Goal: Information Seeking & Learning: Learn about a topic

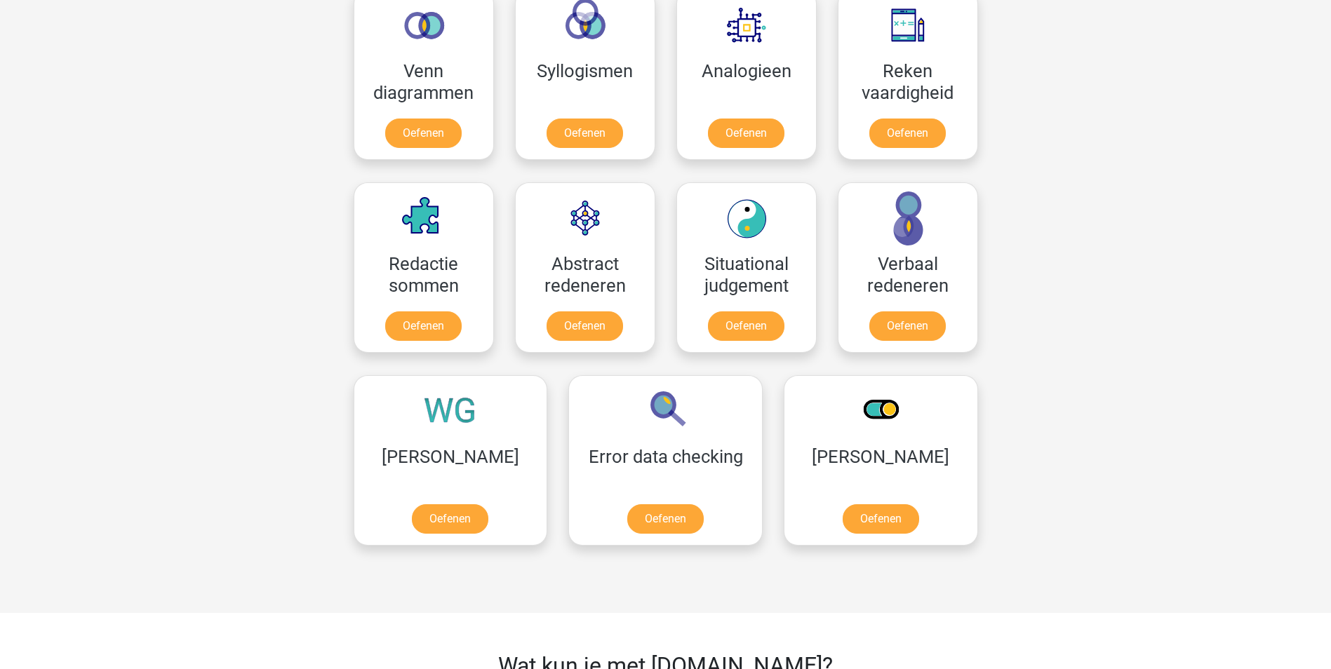
scroll to position [842, 0]
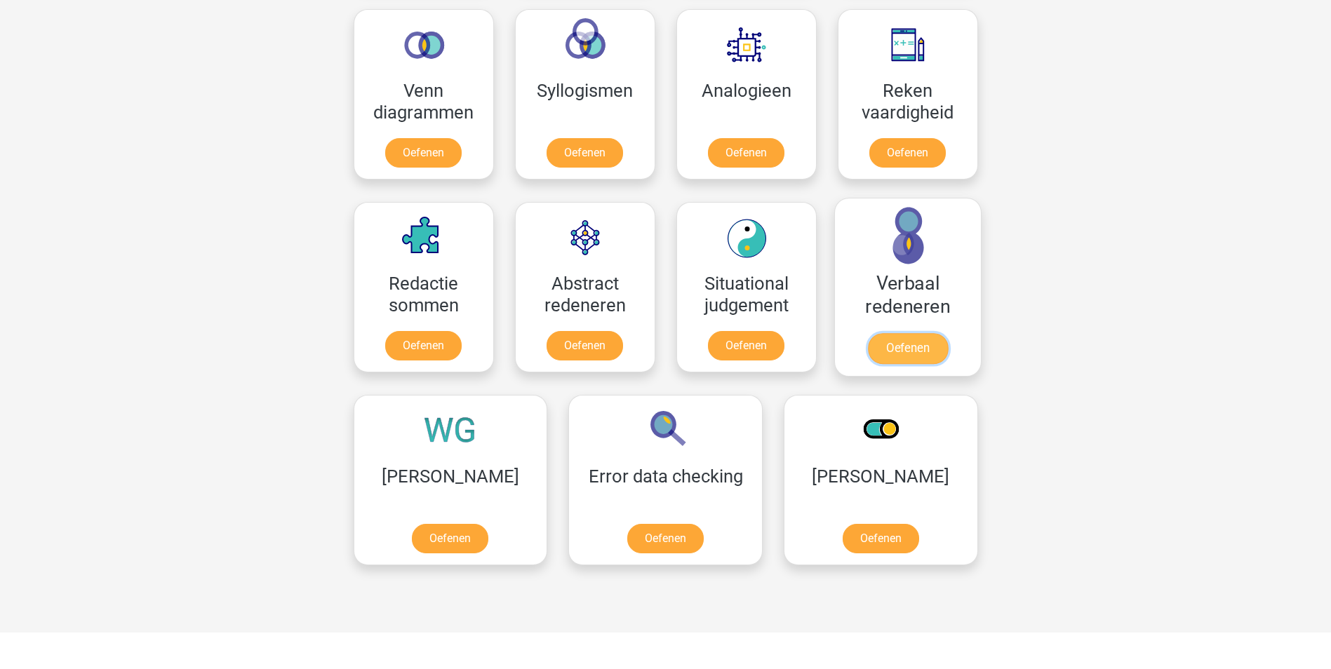
click at [918, 345] on link "Oefenen" at bounding box center [907, 348] width 80 height 31
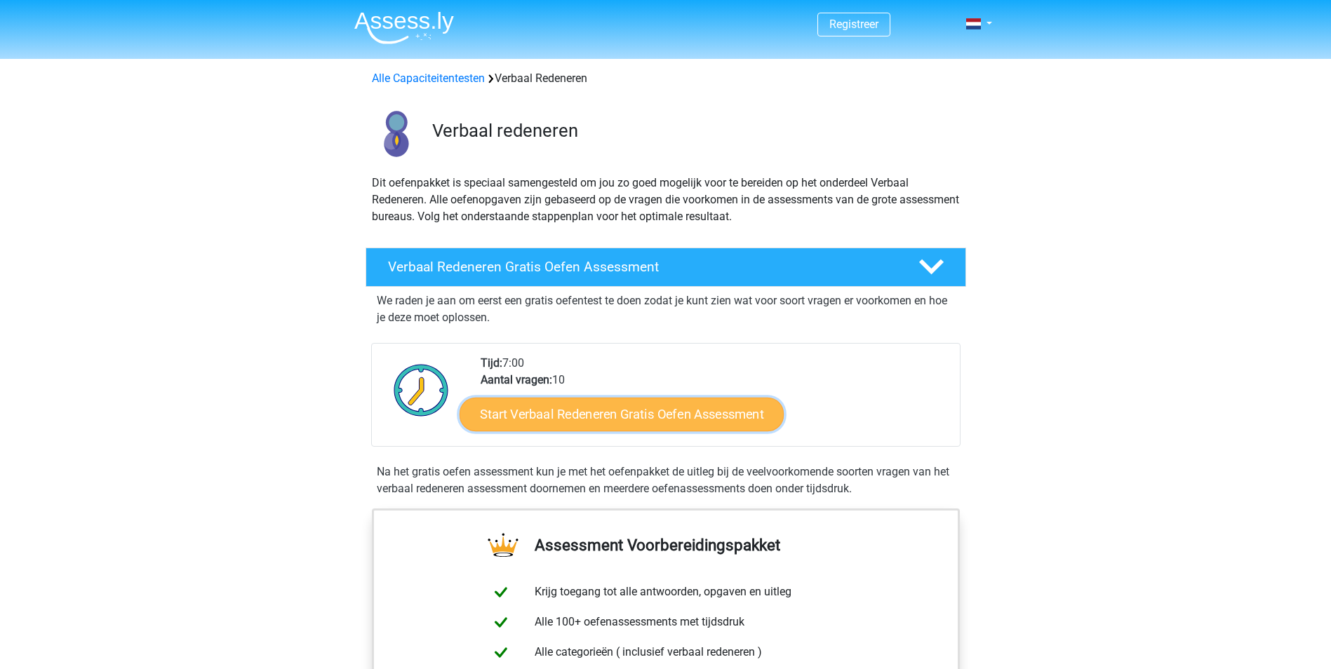
click at [735, 426] on link "Start Verbaal Redeneren Gratis Oefen Assessment" at bounding box center [622, 415] width 324 height 34
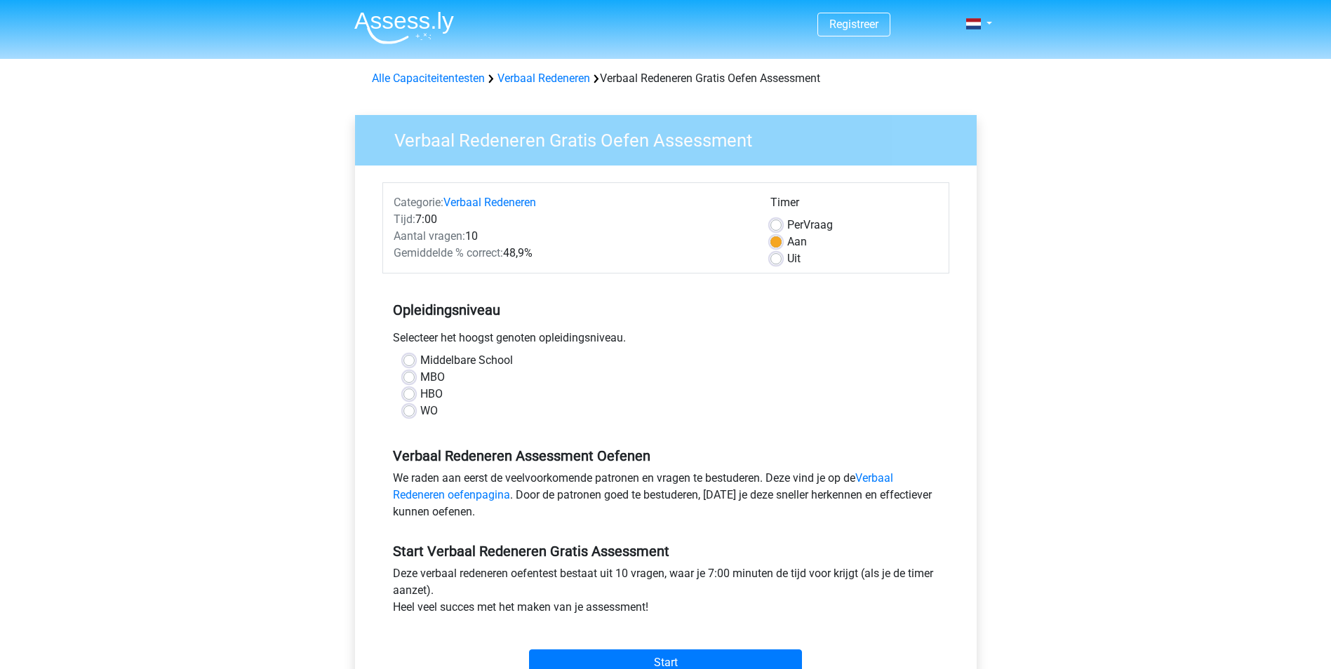
click at [445, 361] on label "Middelbare School" at bounding box center [466, 360] width 93 height 17
click at [415, 361] on input "Middelbare School" at bounding box center [408, 359] width 11 height 14
radio input "true"
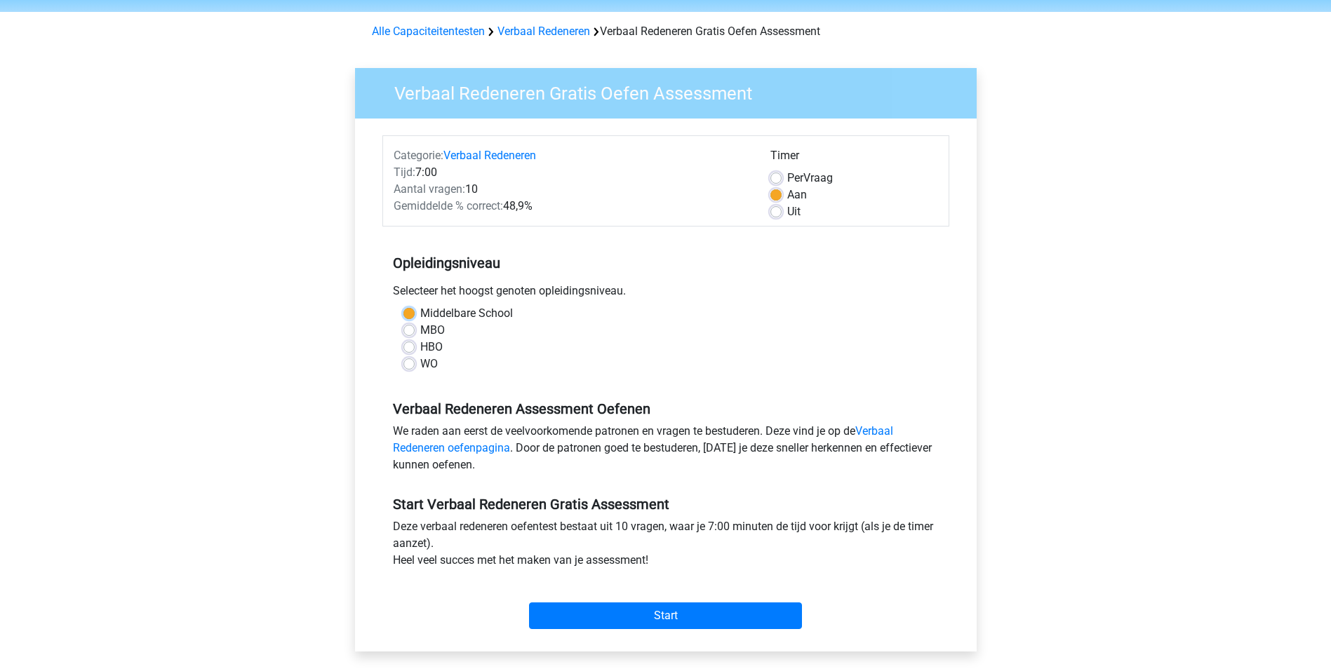
scroll to position [70, 0]
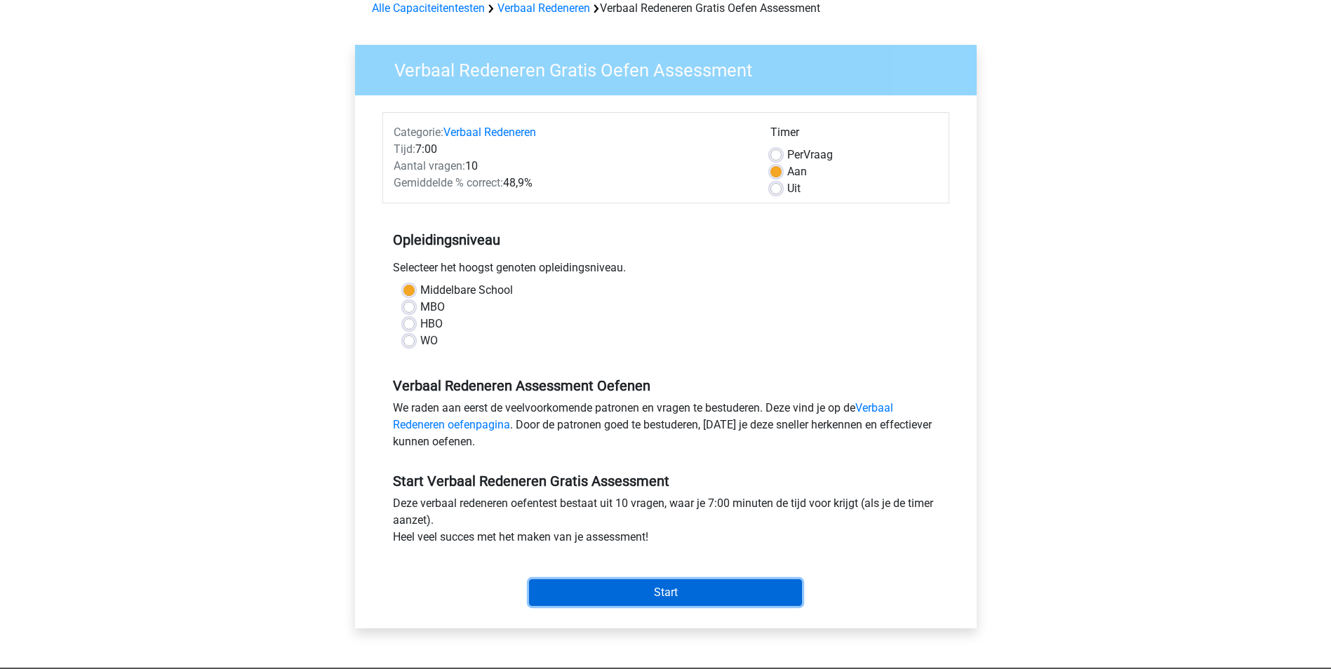
click at [703, 593] on input "Start" at bounding box center [665, 593] width 273 height 27
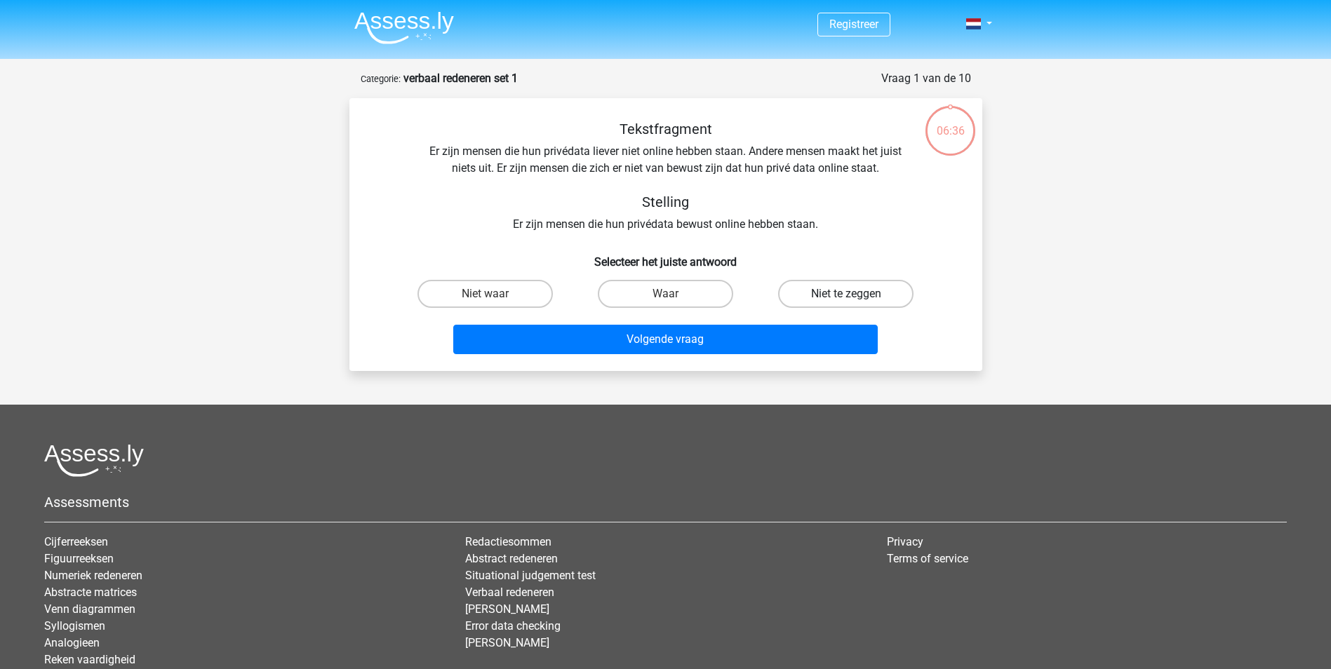
click at [802, 293] on label "Niet te zeggen" at bounding box center [845, 294] width 135 height 28
click at [846, 294] on input "Niet te zeggen" at bounding box center [850, 298] width 9 height 9
radio input "true"
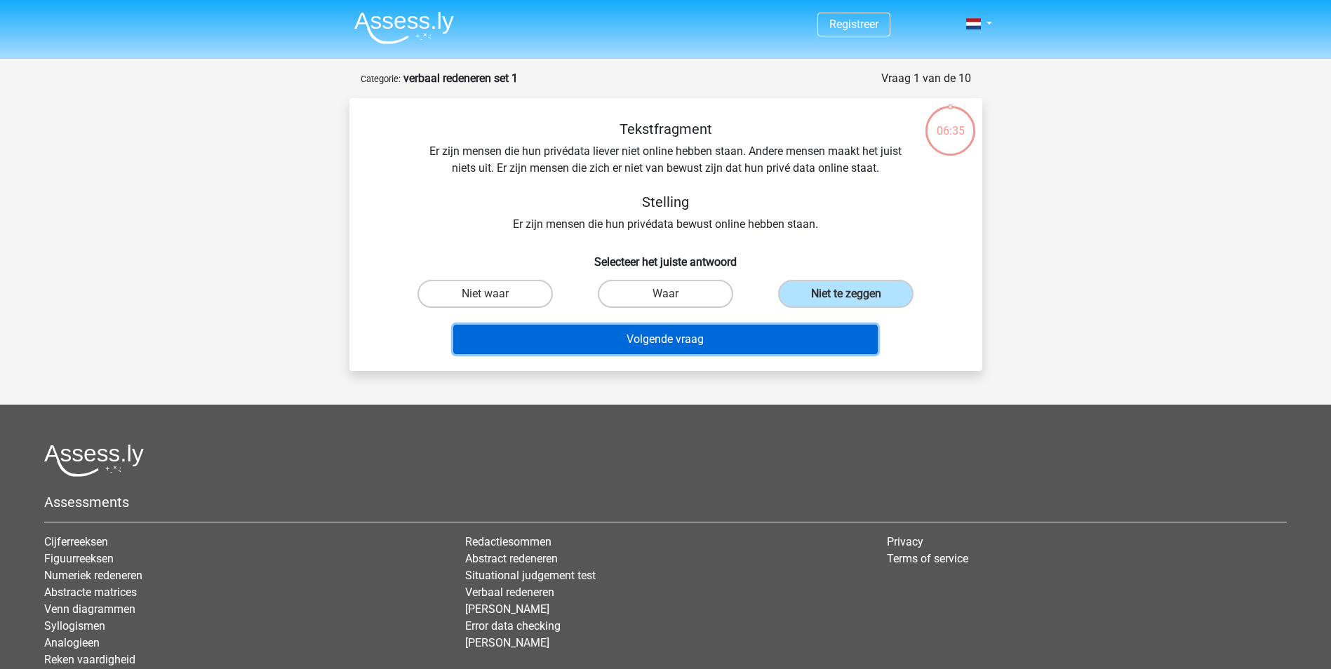
click at [773, 338] on button "Volgende vraag" at bounding box center [665, 339] width 425 height 29
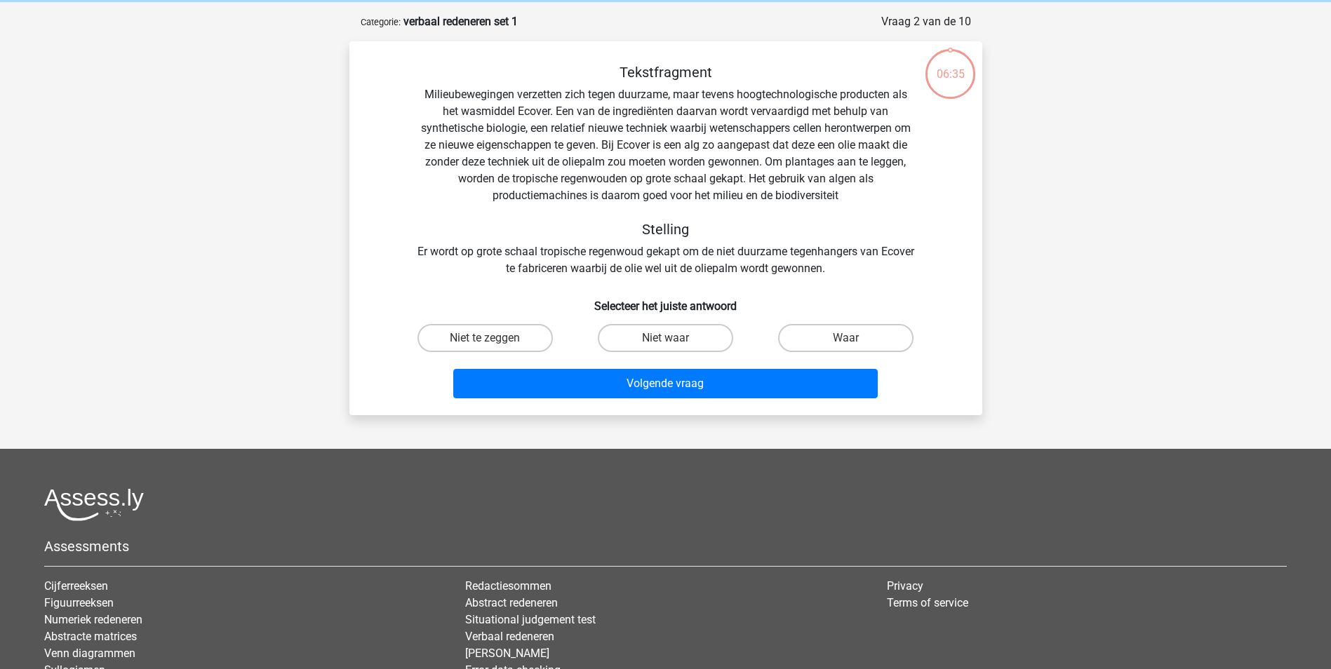
scroll to position [70, 0]
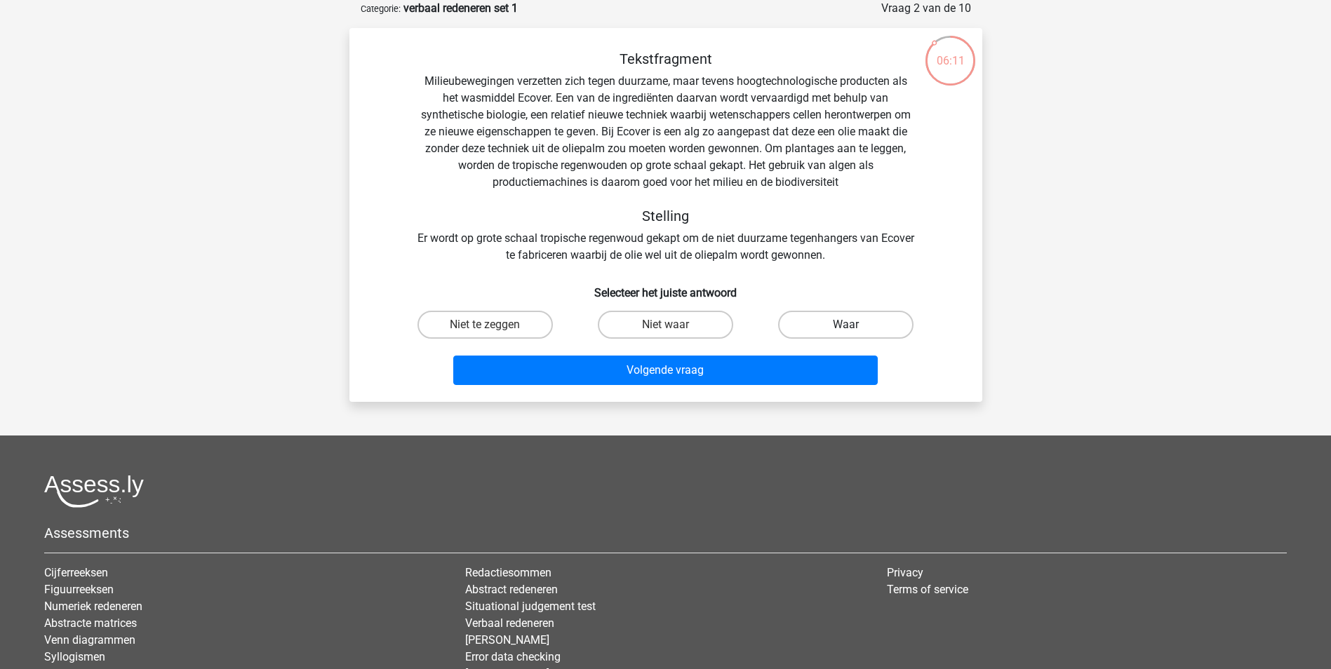
click at [798, 321] on label "Waar" at bounding box center [845, 325] width 135 height 28
click at [846, 325] on input "Waar" at bounding box center [850, 329] width 9 height 9
radio input "true"
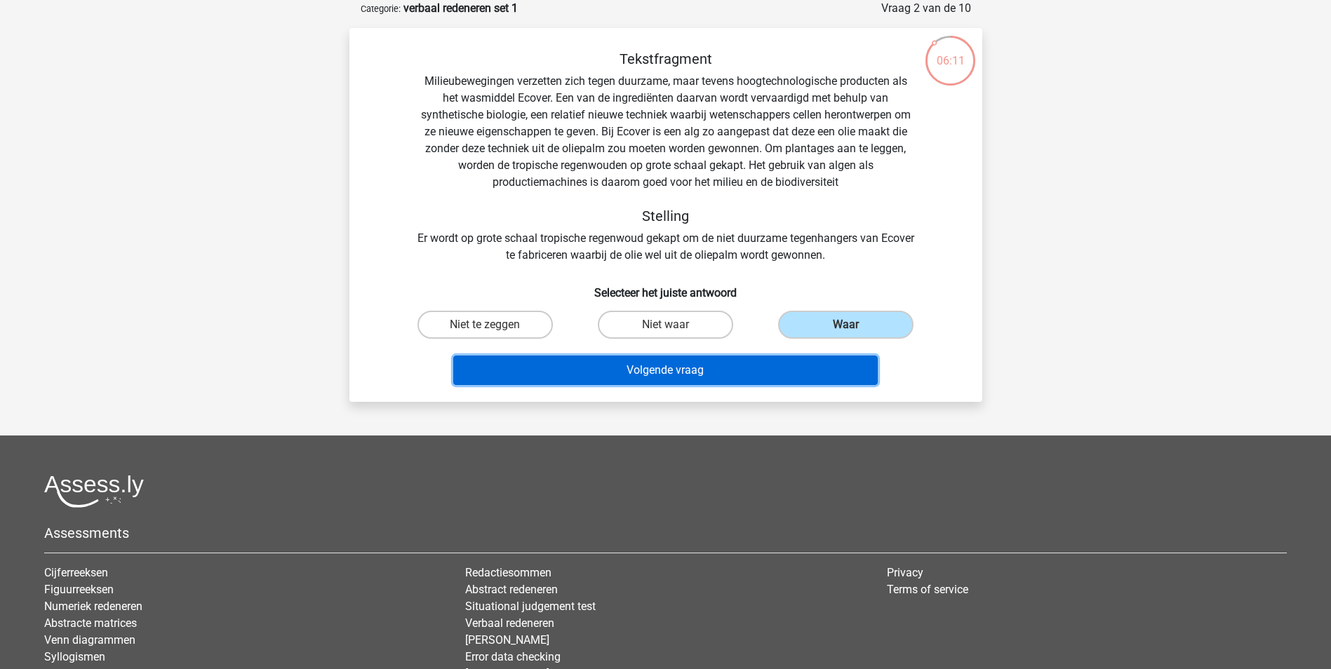
click at [765, 377] on button "Volgende vraag" at bounding box center [665, 370] width 425 height 29
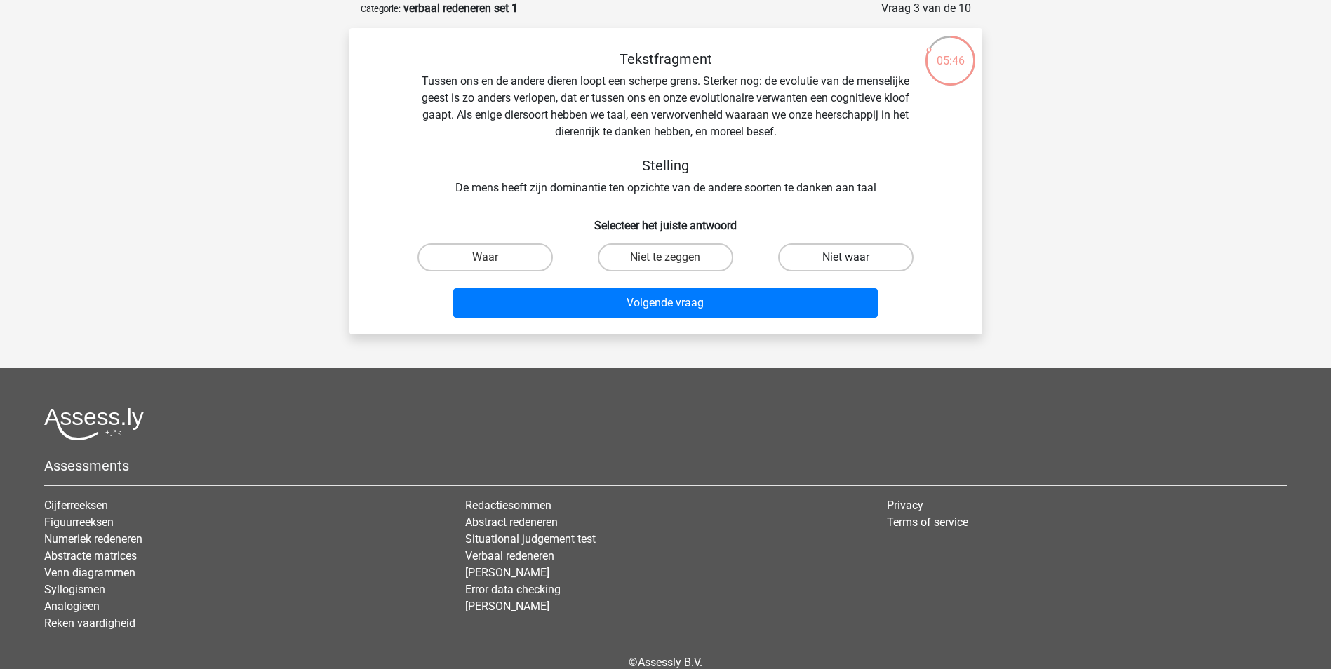
click at [831, 265] on label "Niet waar" at bounding box center [845, 257] width 135 height 28
click at [846, 265] on input "Niet waar" at bounding box center [850, 262] width 9 height 9
radio input "true"
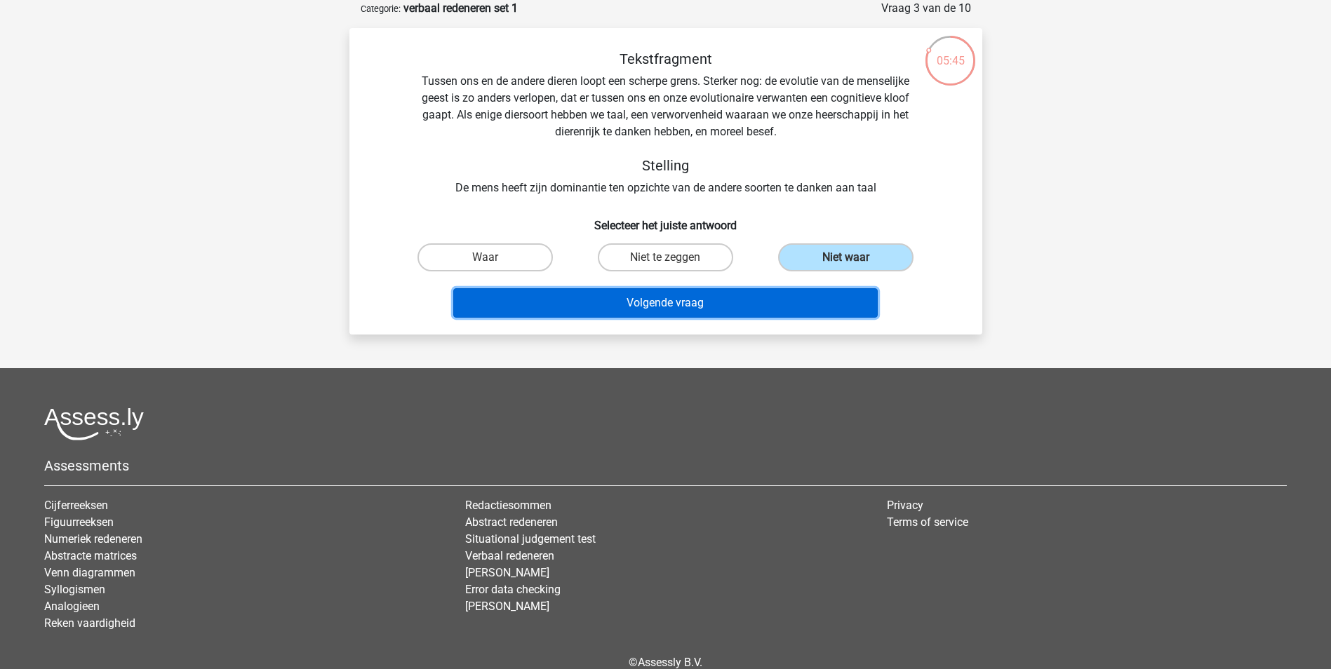
click at [817, 301] on button "Volgende vraag" at bounding box center [665, 302] width 425 height 29
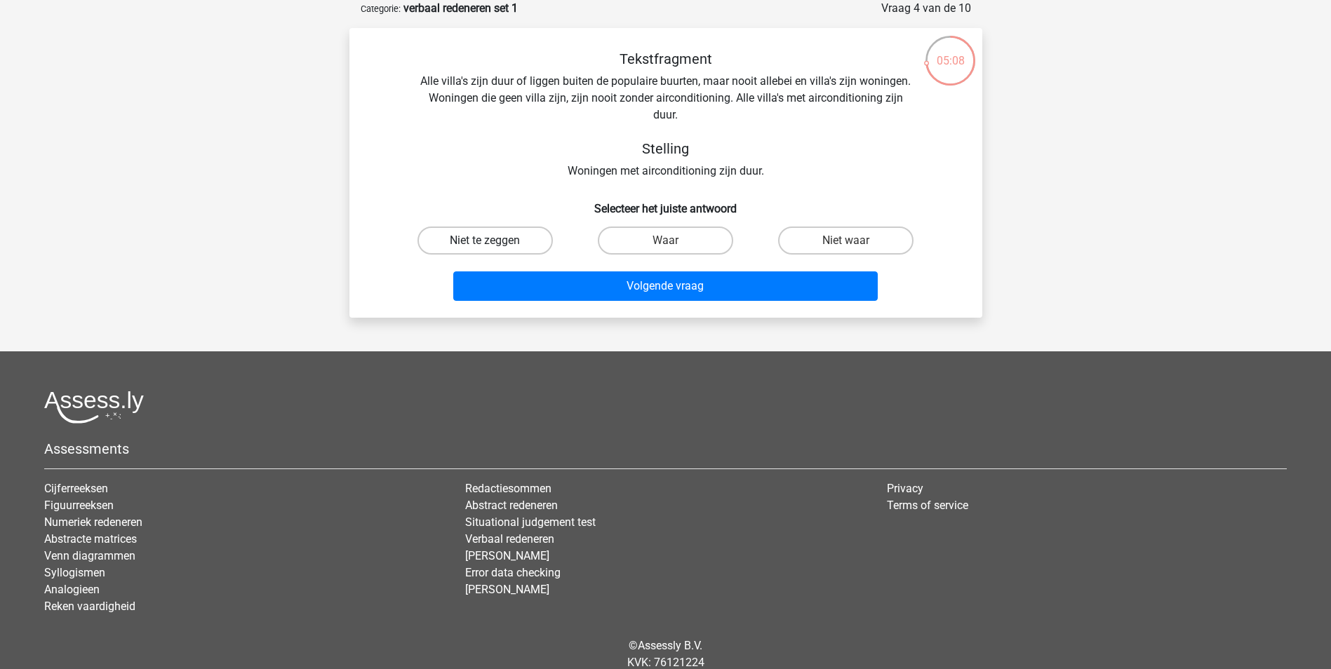
click at [506, 247] on label "Niet te zeggen" at bounding box center [484, 241] width 135 height 28
click at [494, 247] on input "Niet te zeggen" at bounding box center [489, 245] width 9 height 9
radio input "true"
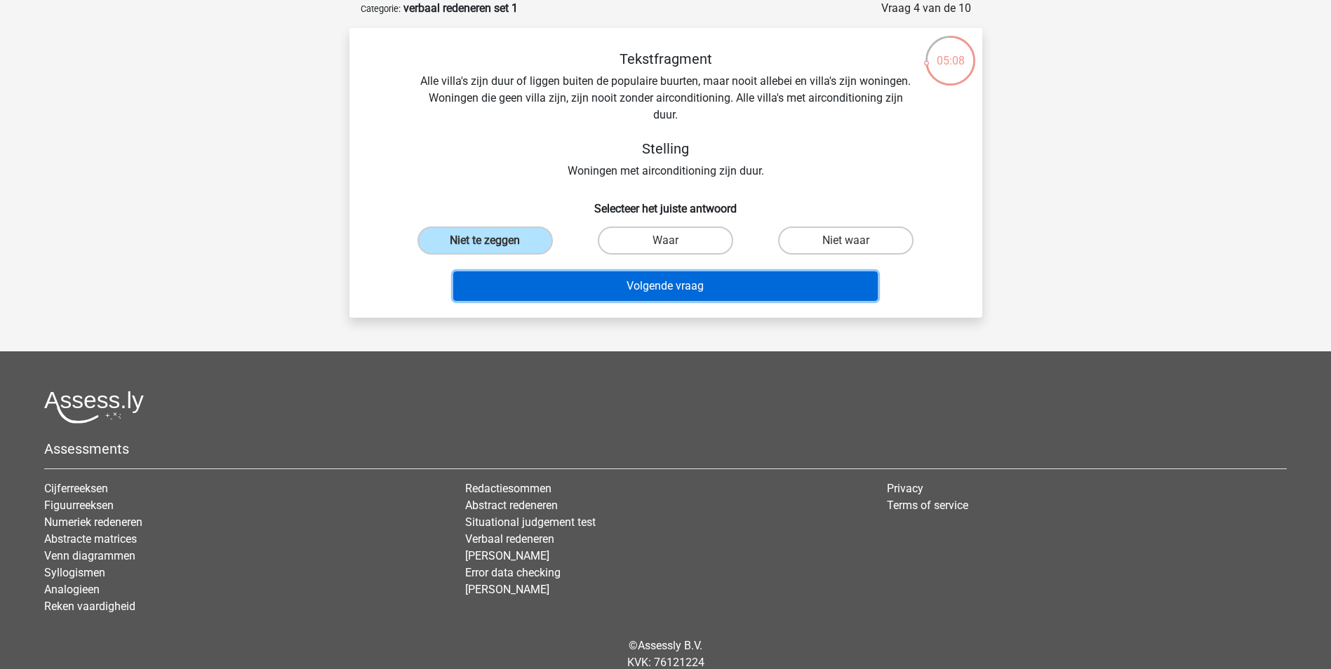
click at [570, 284] on button "Volgende vraag" at bounding box center [665, 286] width 425 height 29
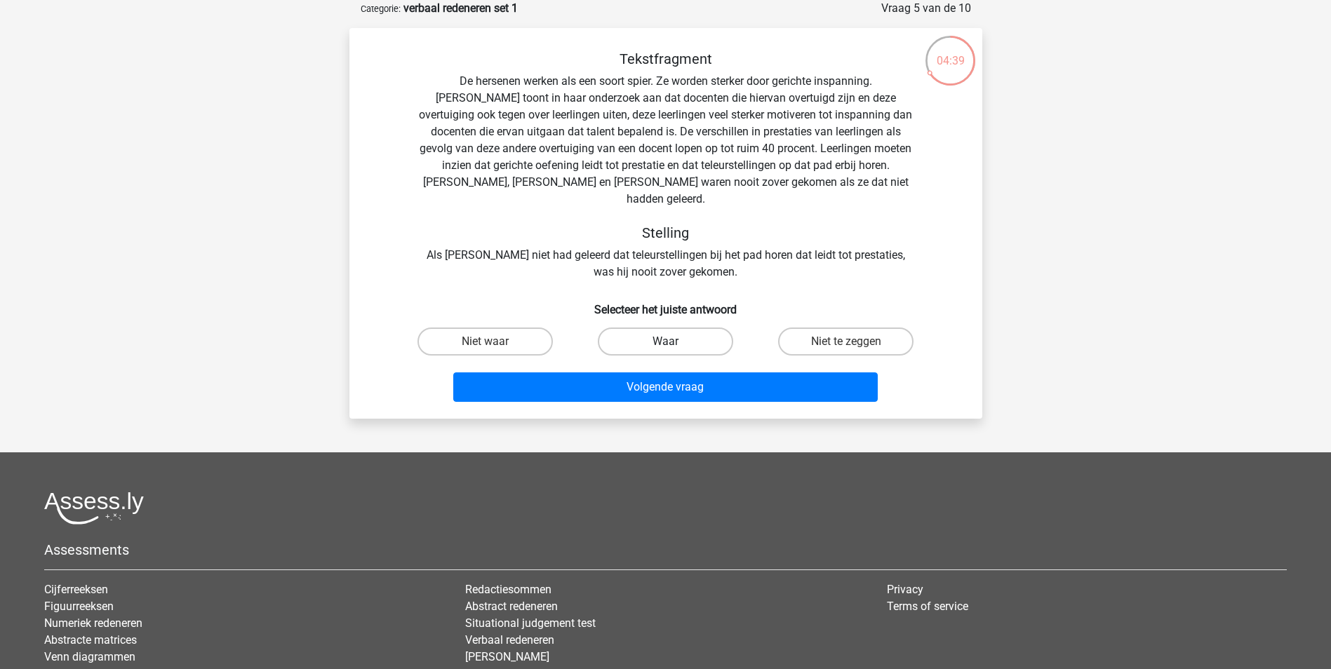
click at [634, 328] on label "Waar" at bounding box center [665, 342] width 135 height 28
click at [665, 342] on input "Waar" at bounding box center [669, 346] width 9 height 9
radio input "true"
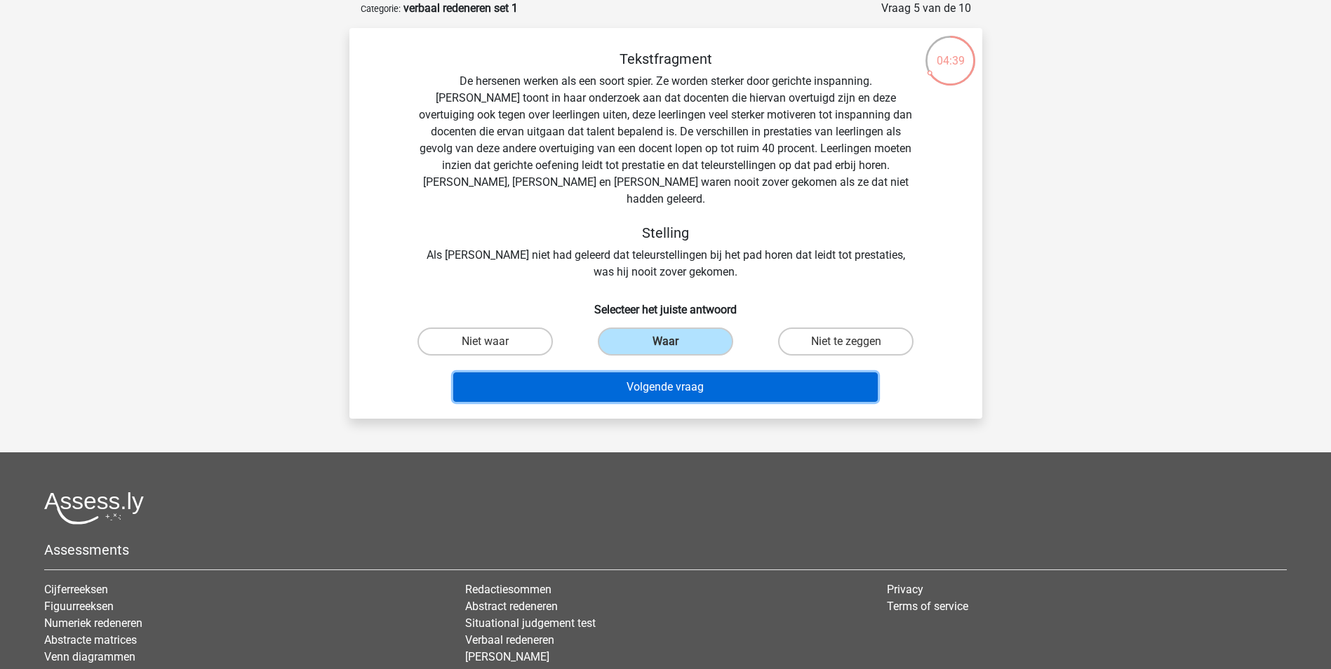
click at [651, 373] on button "Volgende vraag" at bounding box center [665, 387] width 425 height 29
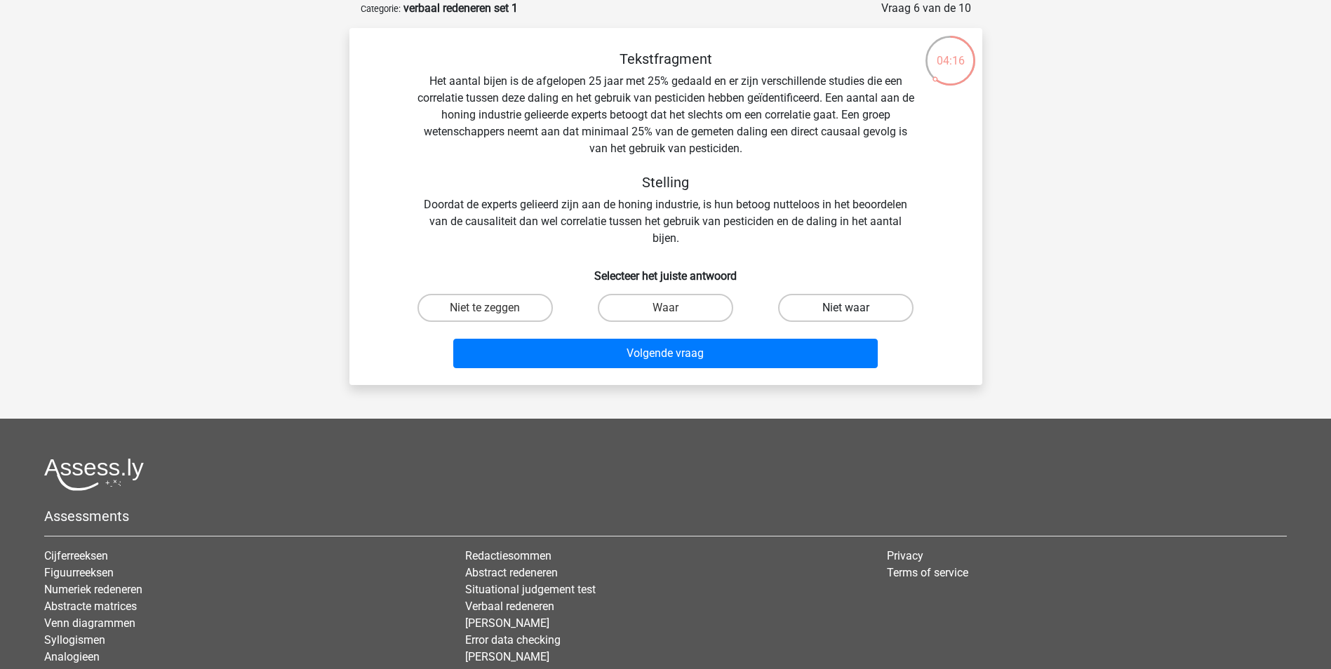
click at [859, 309] on label "Niet waar" at bounding box center [845, 308] width 135 height 28
click at [855, 309] on input "Niet waar" at bounding box center [850, 312] width 9 height 9
radio input "true"
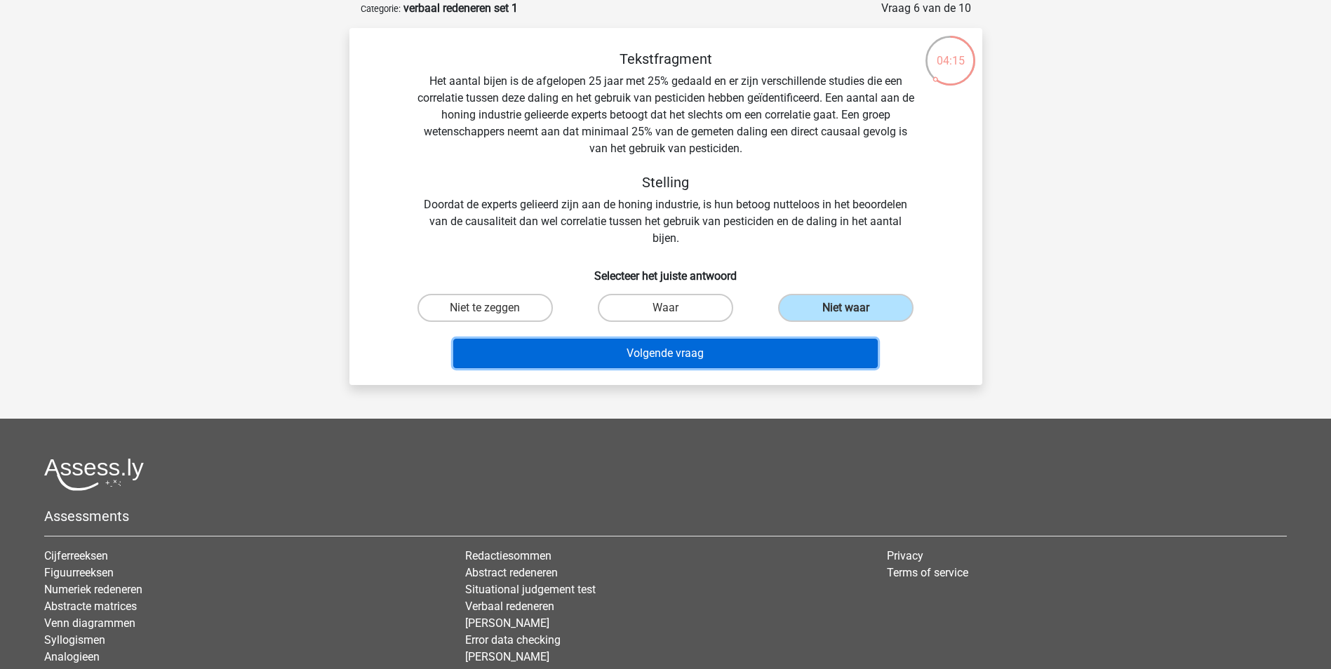
click at [839, 365] on button "Volgende vraag" at bounding box center [665, 353] width 425 height 29
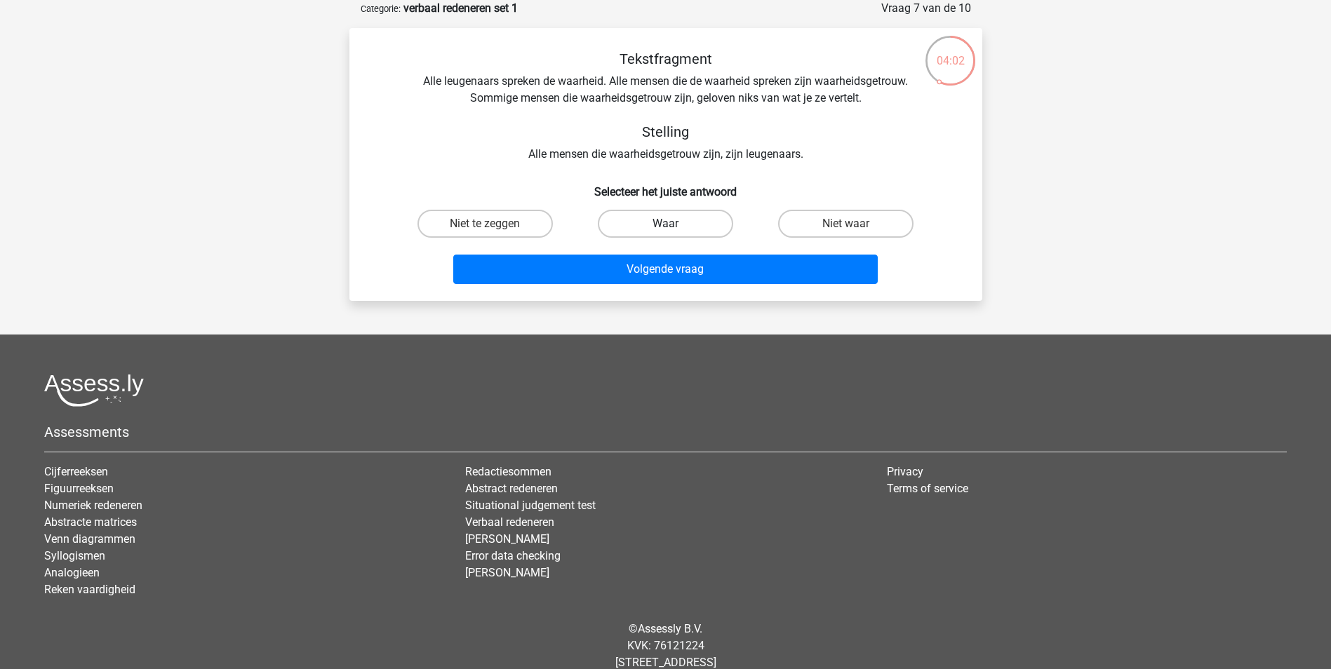
click at [709, 220] on label "Waar" at bounding box center [665, 224] width 135 height 28
click at [674, 224] on input "Waar" at bounding box center [669, 228] width 9 height 9
radio input "true"
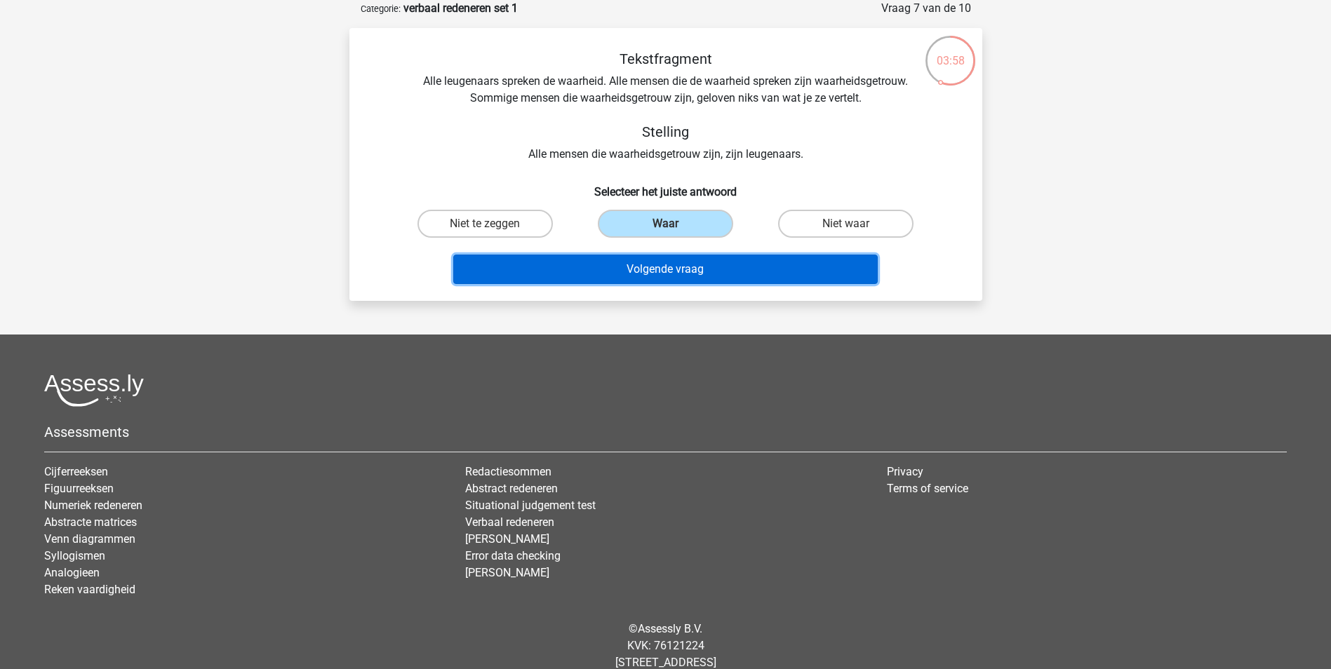
click at [702, 268] on button "Volgende vraag" at bounding box center [665, 269] width 425 height 29
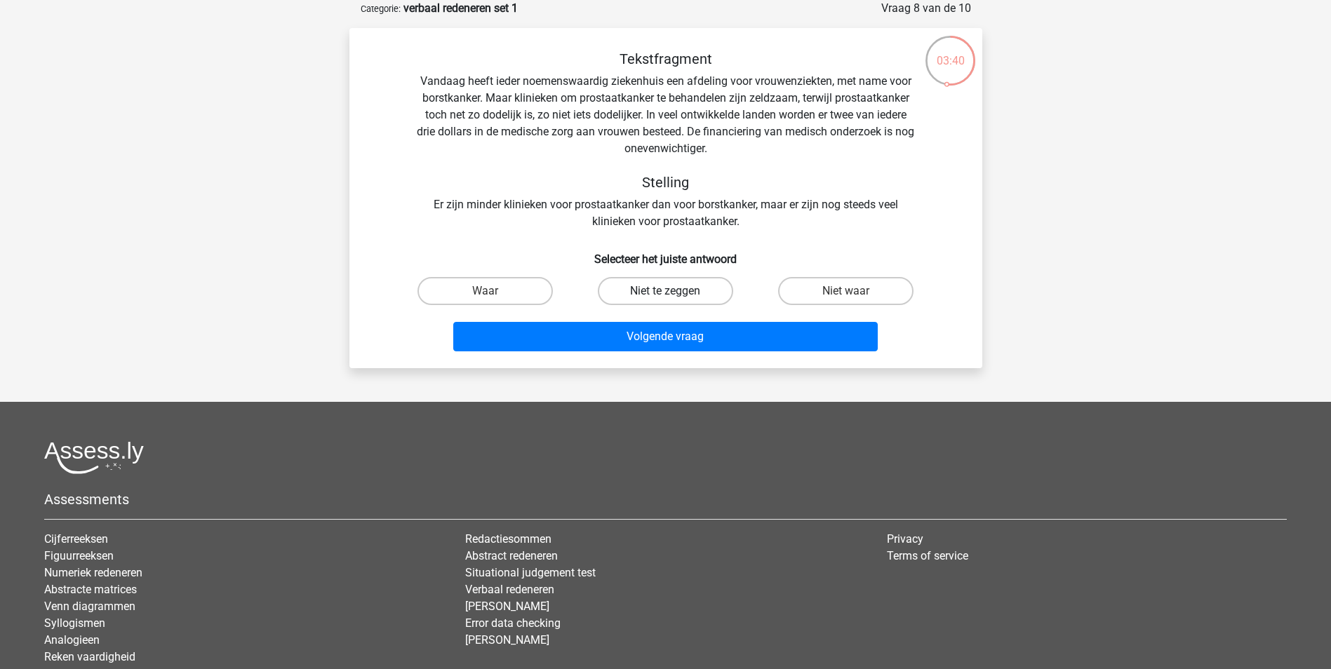
click at [707, 293] on label "Niet te zeggen" at bounding box center [665, 291] width 135 height 28
click at [674, 293] on input "Niet te zeggen" at bounding box center [669, 295] width 9 height 9
radio input "true"
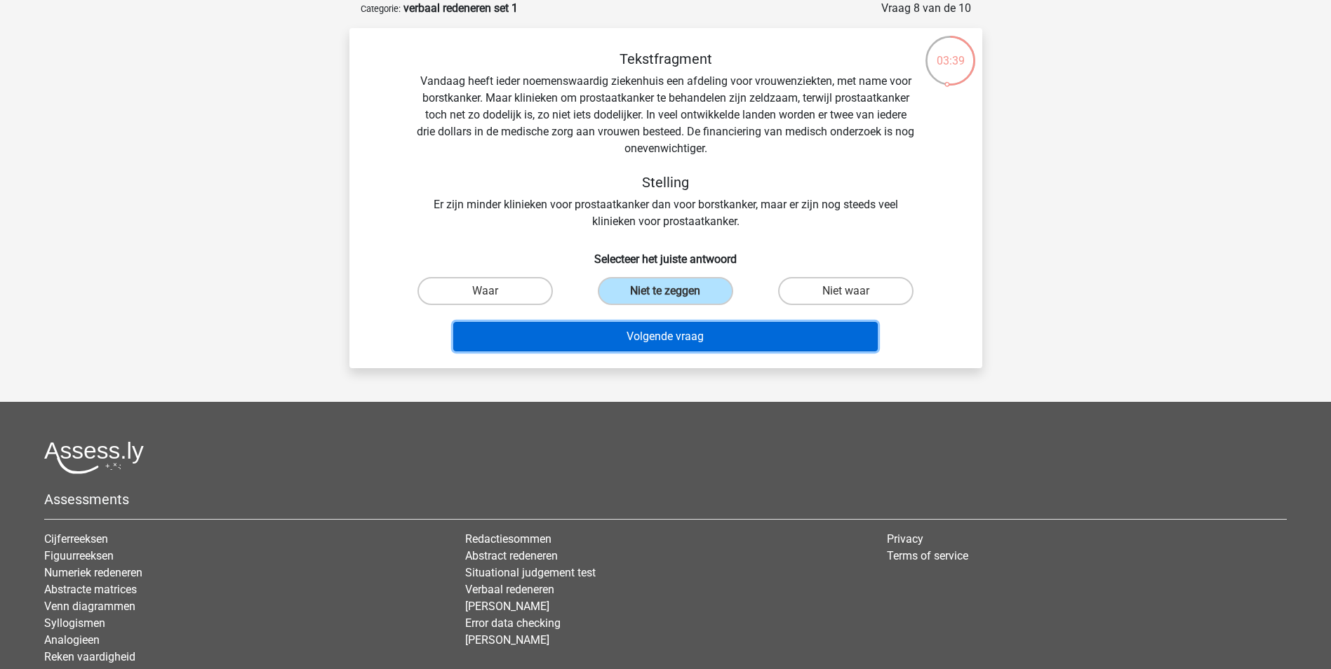
click at [704, 340] on button "Volgende vraag" at bounding box center [665, 336] width 425 height 29
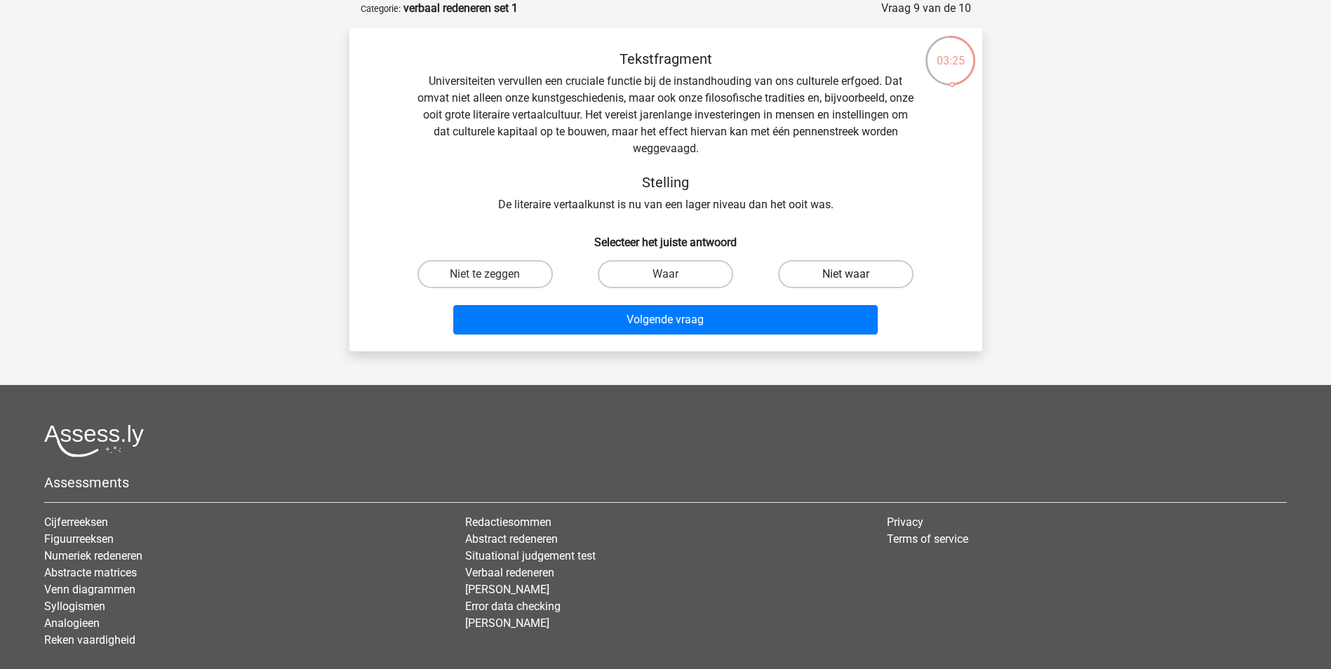
click at [799, 277] on label "Niet waar" at bounding box center [845, 274] width 135 height 28
click at [846, 277] on input "Niet waar" at bounding box center [850, 278] width 9 height 9
radio input "true"
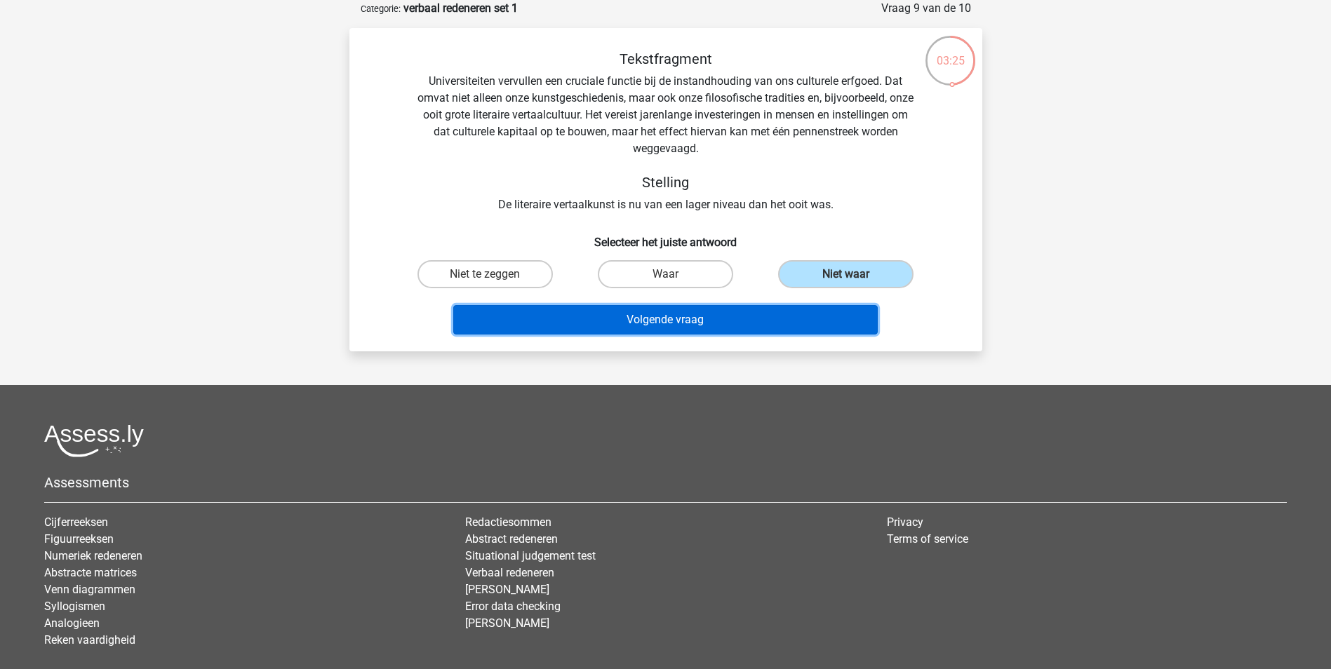
click at [784, 310] on button "Volgende vraag" at bounding box center [665, 319] width 425 height 29
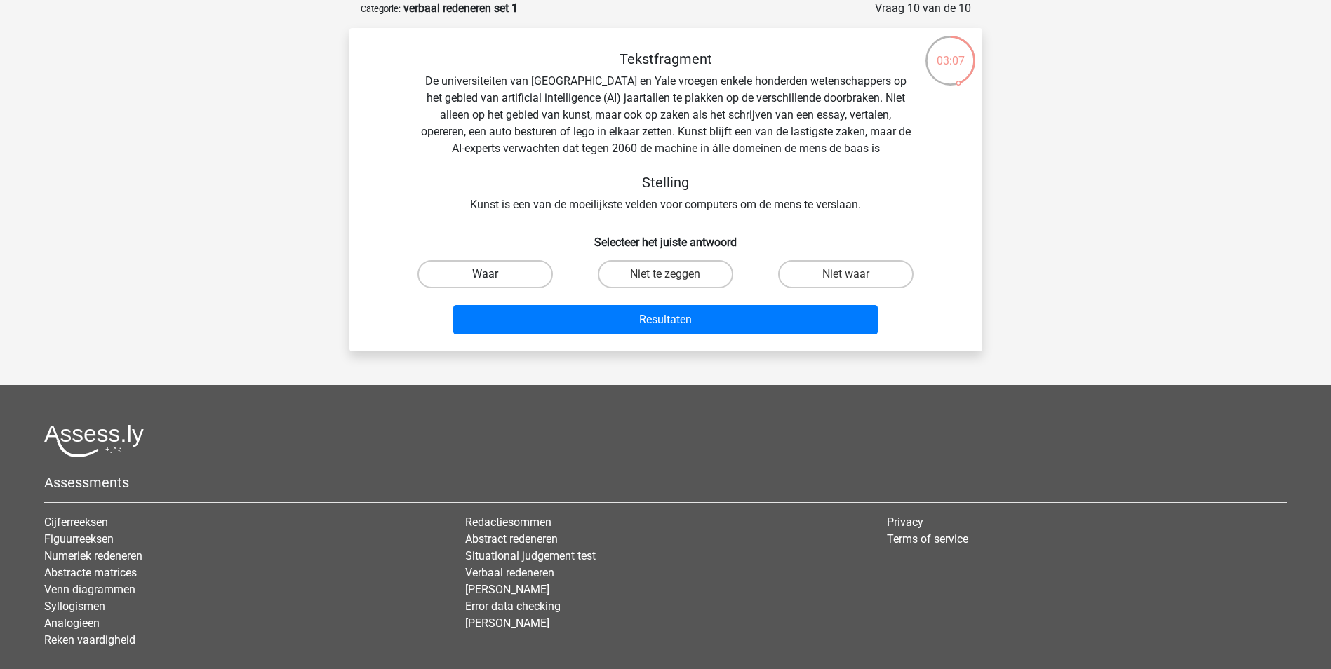
click at [516, 276] on label "Waar" at bounding box center [484, 274] width 135 height 28
click at [494, 276] on input "Waar" at bounding box center [489, 278] width 9 height 9
radio input "true"
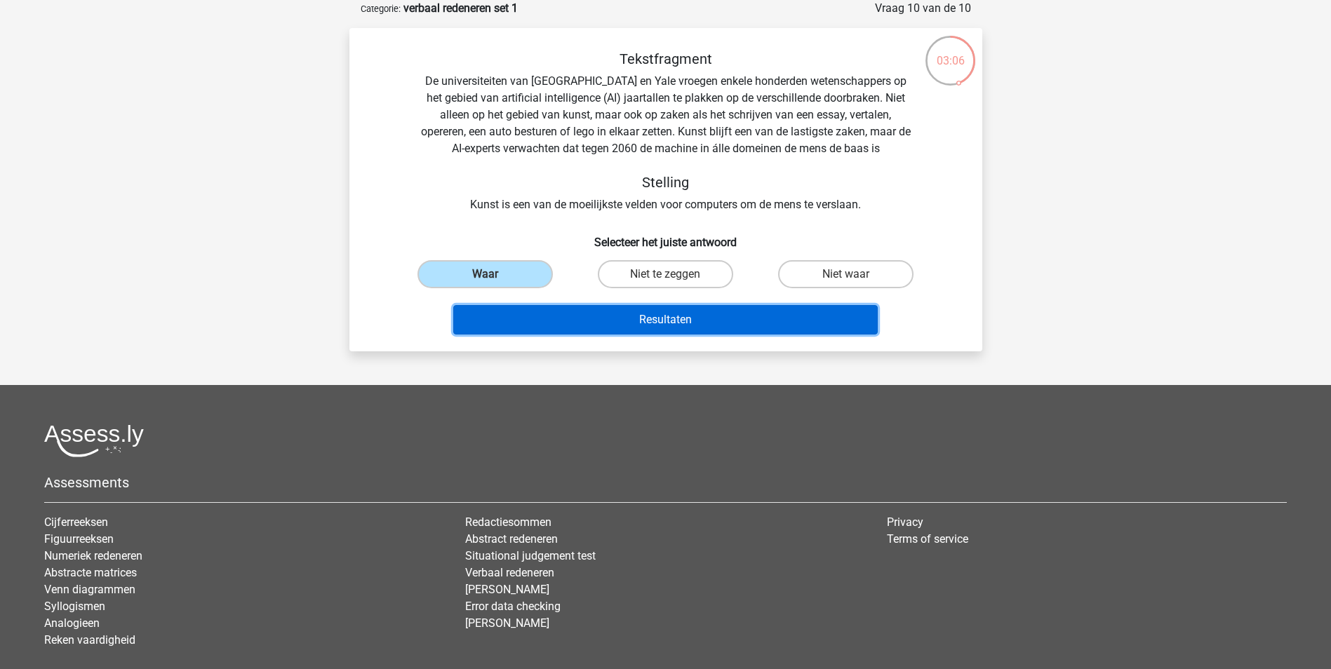
click at [575, 323] on button "Resultaten" at bounding box center [665, 319] width 425 height 29
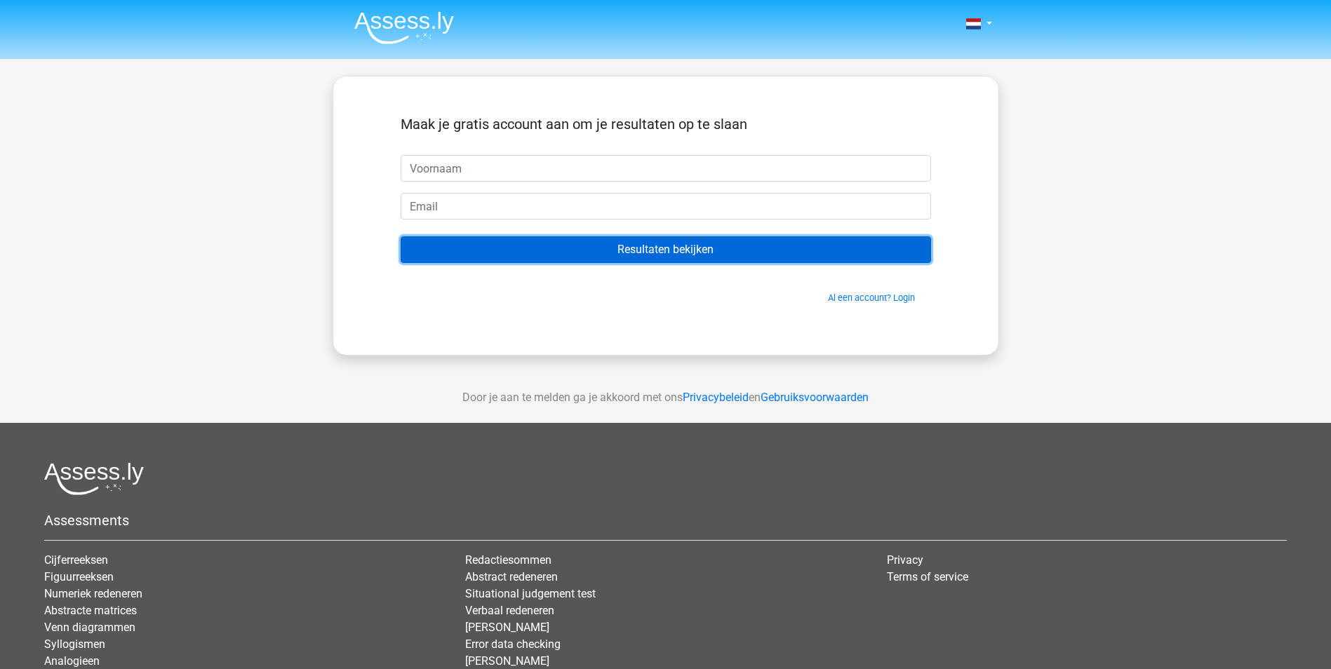
click at [737, 246] on input "Resultaten bekijken" at bounding box center [666, 249] width 530 height 27
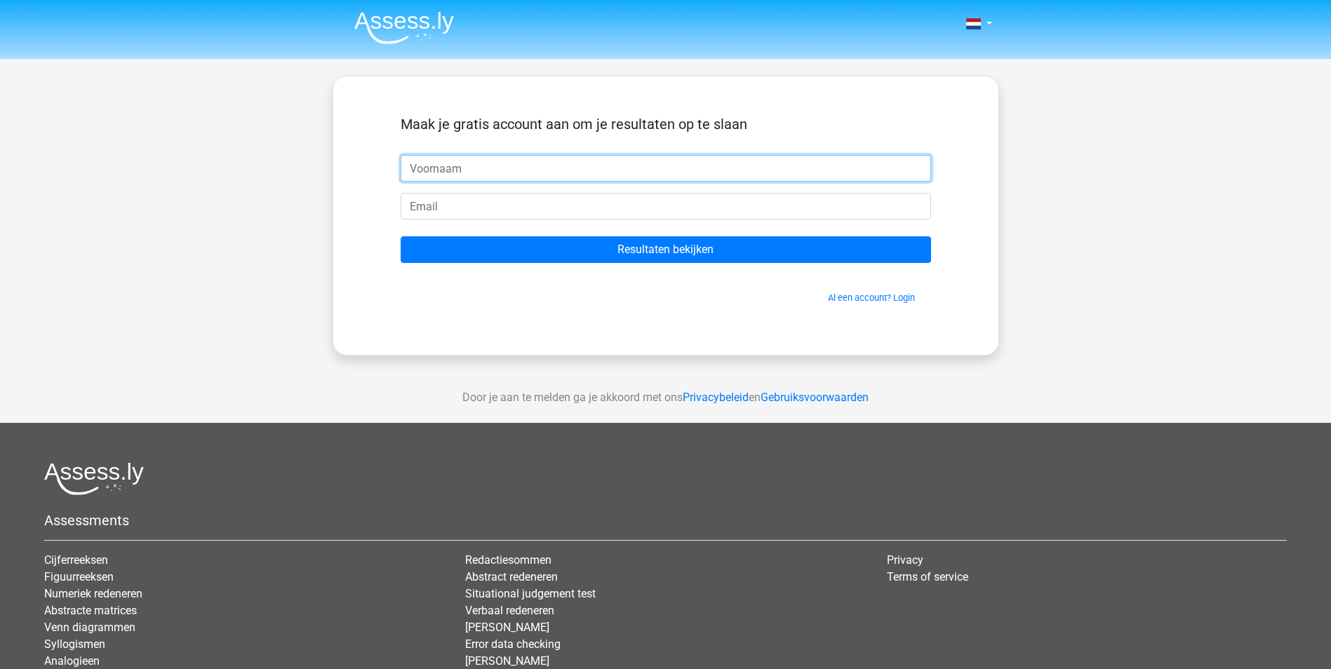
click at [729, 161] on input "text" at bounding box center [666, 168] width 530 height 27
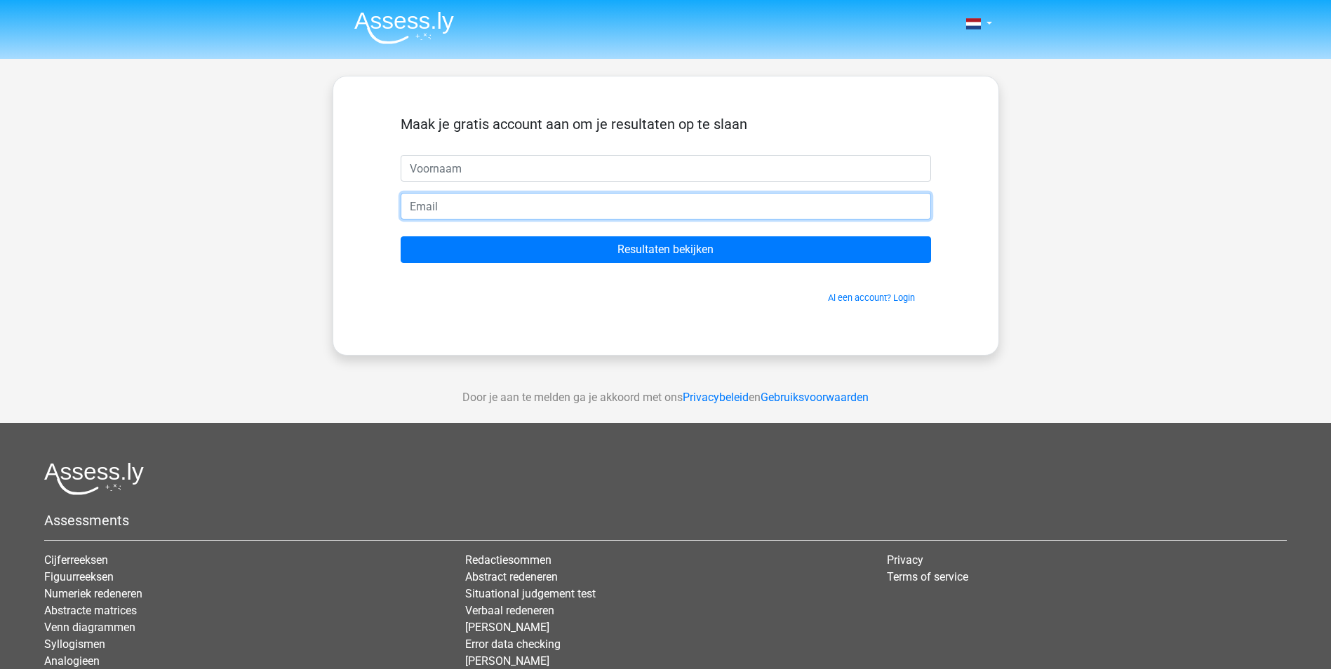
click at [491, 199] on input "email" at bounding box center [666, 206] width 530 height 27
paste input "[URL][DOMAIN_NAME]"
type input "[URL][DOMAIN_NAME]"
drag, startPoint x: 586, startPoint y: 206, endPoint x: 308, endPoint y: 208, distance: 277.9
click at [308, 208] on div "Nederlands English" at bounding box center [665, 397] width 1331 height 794
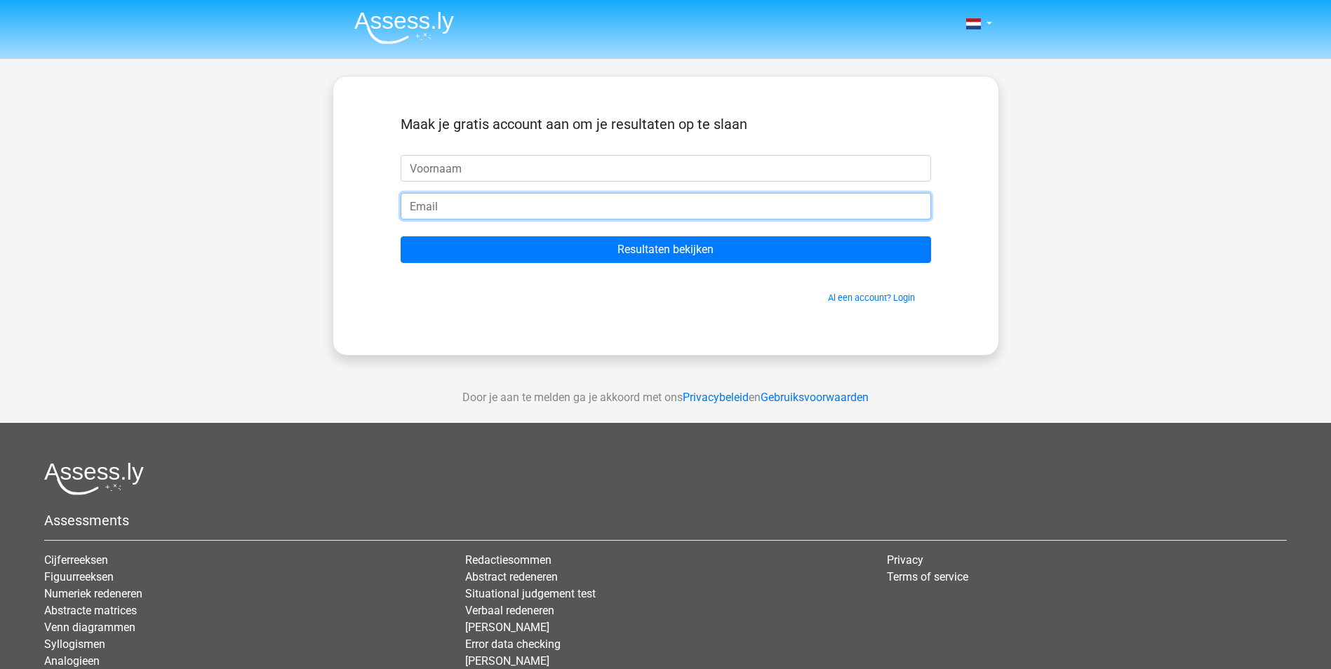
paste input "[EMAIL_ADDRESS][DOMAIN_NAME]"
type input "[EMAIL_ADDRESS][DOMAIN_NAME]"
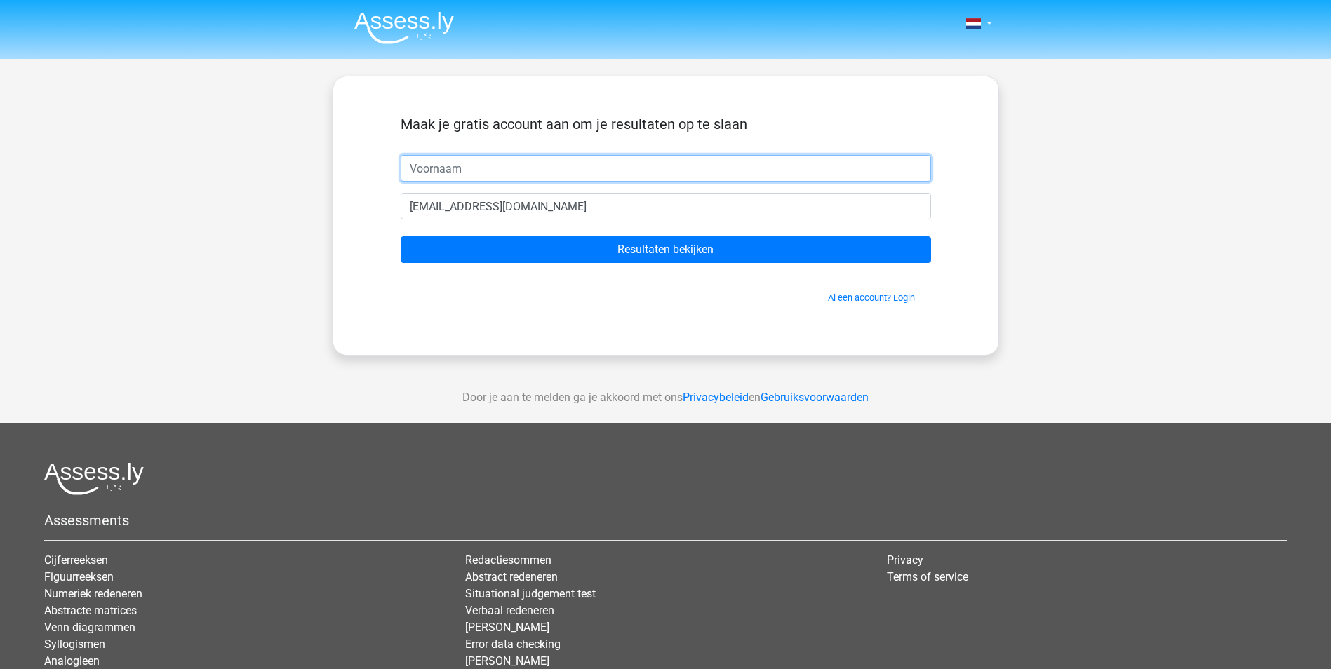
click at [617, 170] on input "text" at bounding box center [666, 168] width 530 height 27
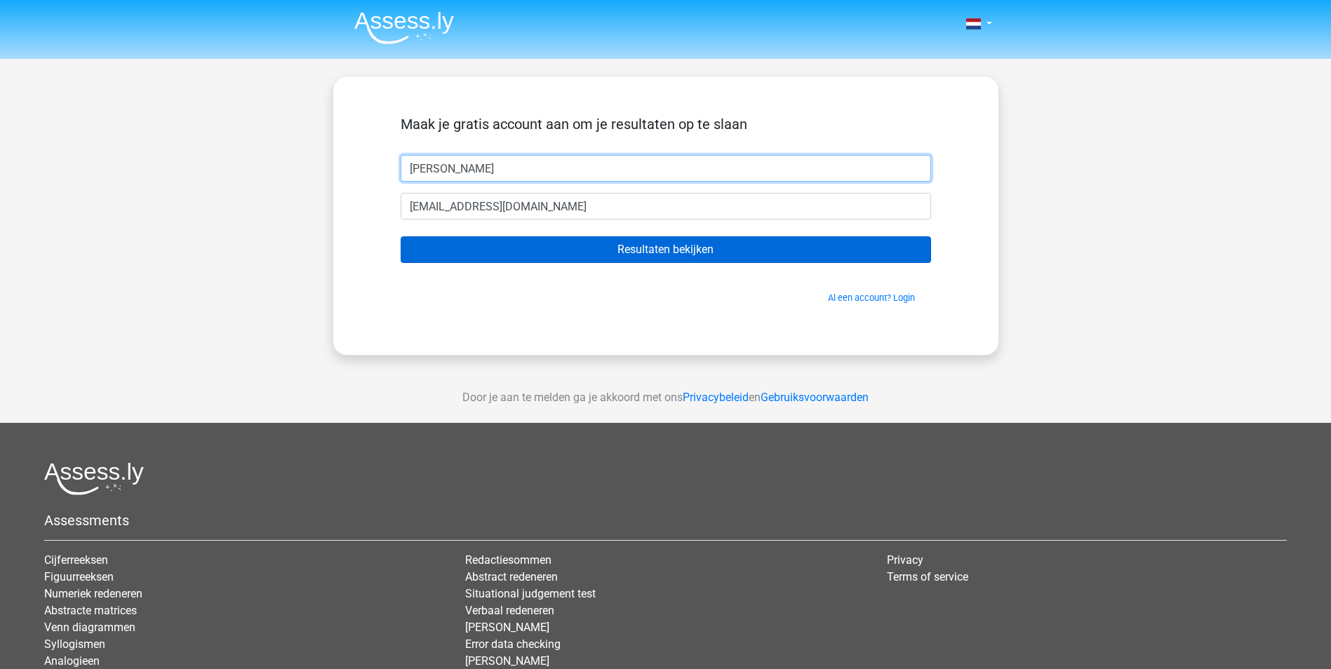
type input "[PERSON_NAME]"
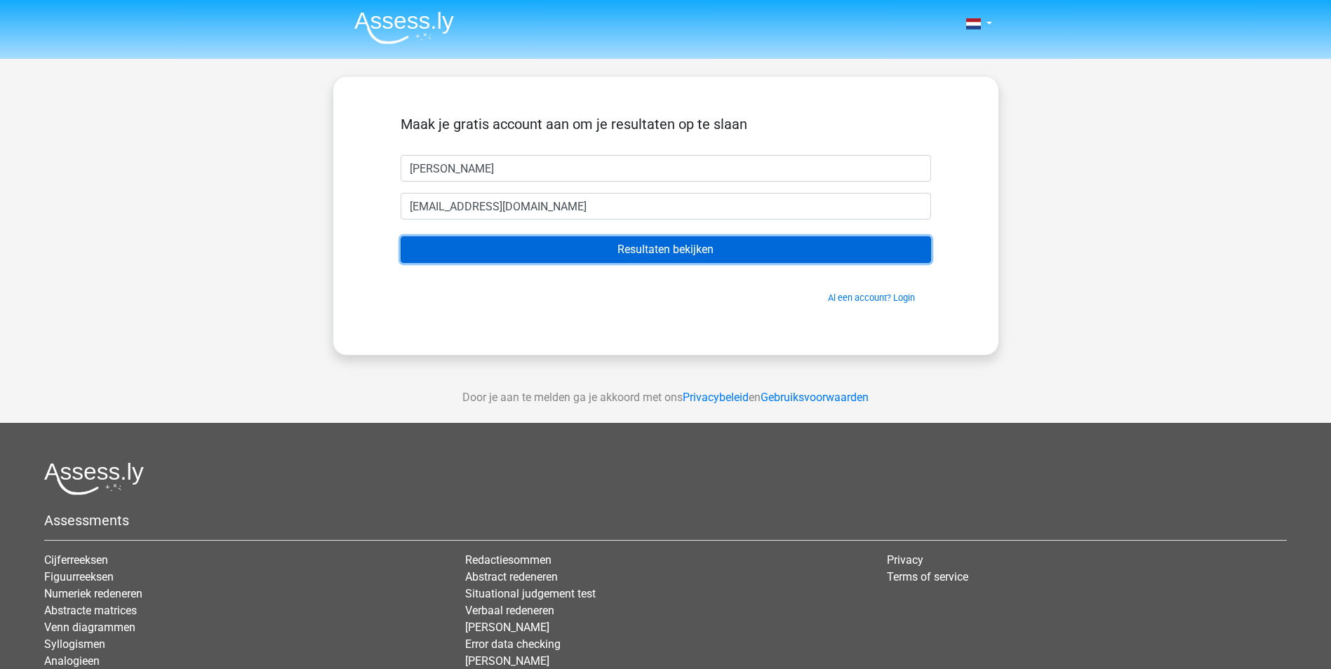
click at [713, 252] on input "Resultaten bekijken" at bounding box center [666, 249] width 530 height 27
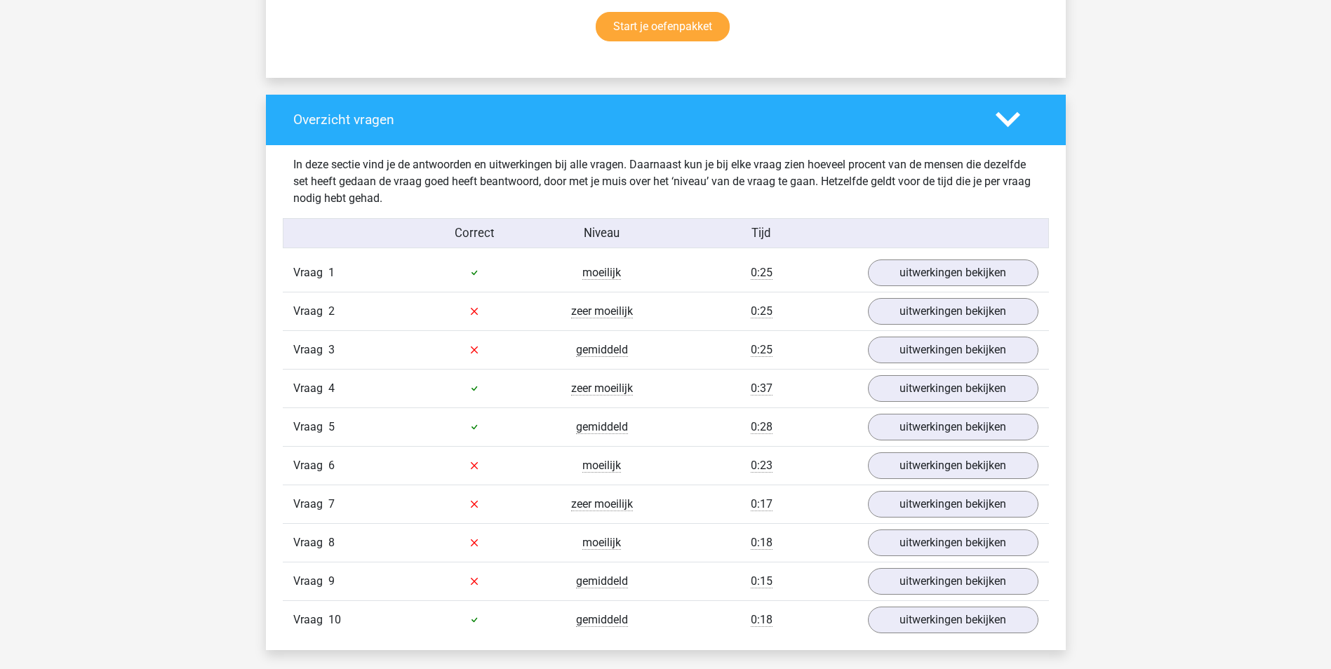
scroll to position [982, 0]
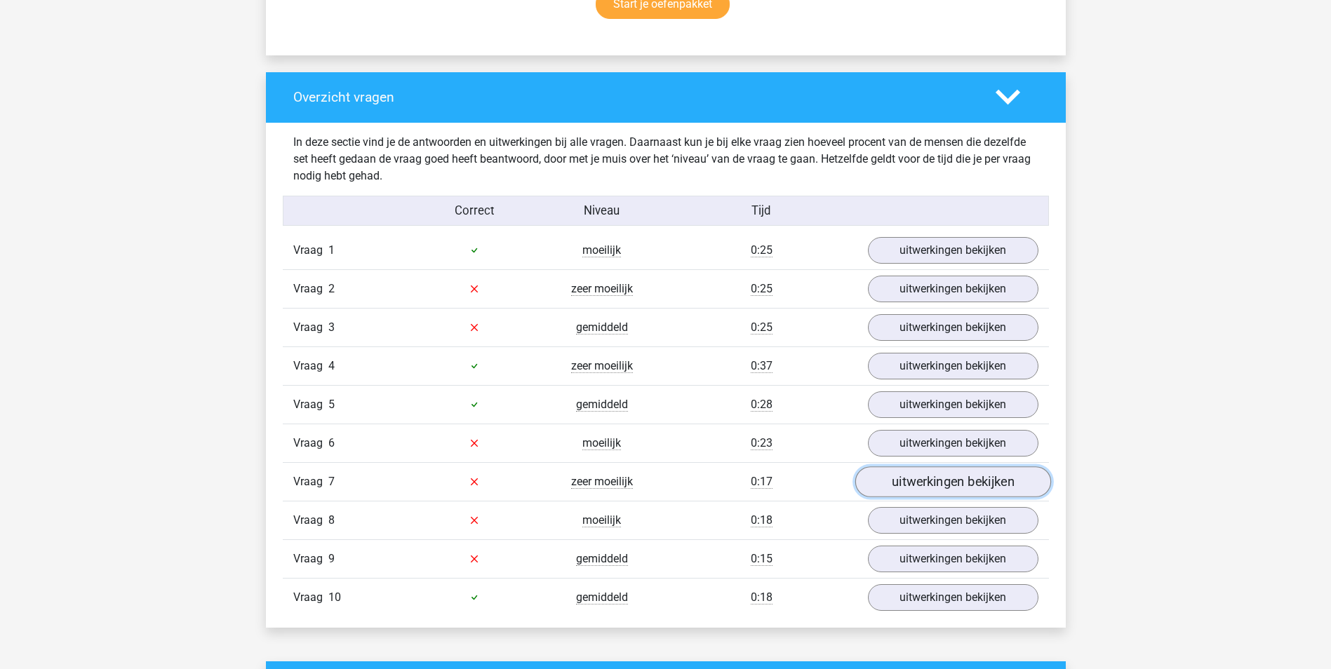
click at [893, 475] on link "uitwerkingen bekijken" at bounding box center [953, 482] width 196 height 31
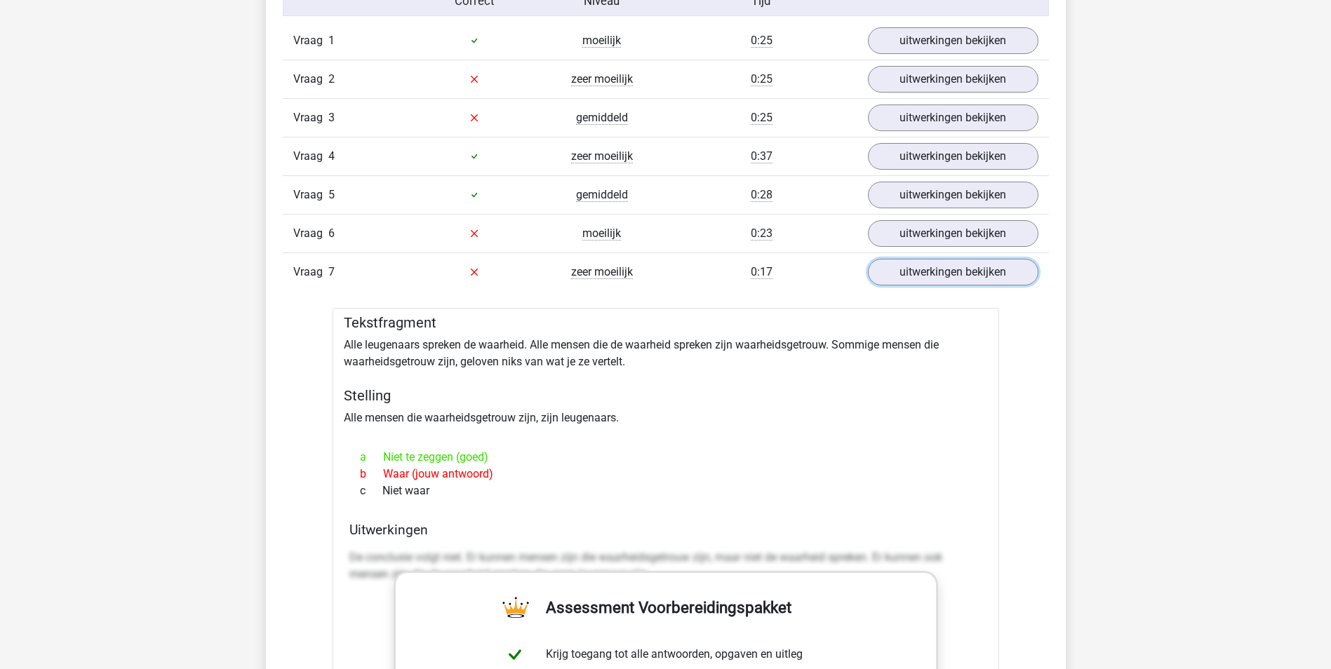
scroll to position [1193, 0]
